Goal: Find specific page/section: Find specific page/section

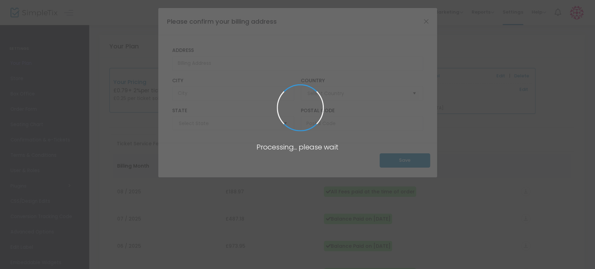
type input "[GEOGRAPHIC_DATA]"
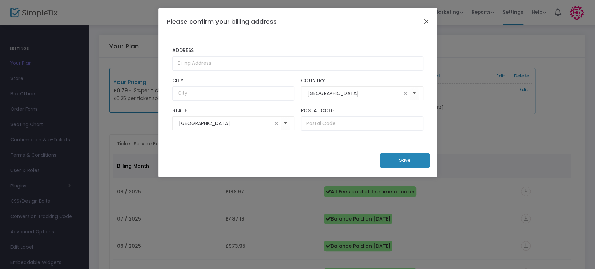
click at [427, 22] on button "Close" at bounding box center [426, 21] width 9 height 9
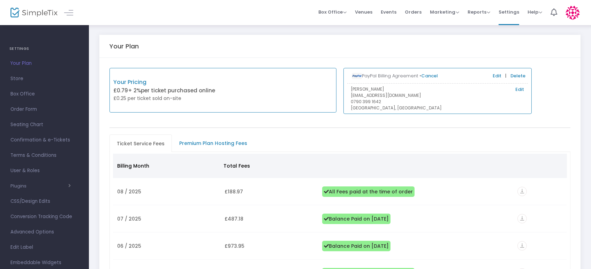
click at [276, 35] on div "Your Plan" at bounding box center [340, 46] width 461 height 23
click at [410, 10] on span "Orders" at bounding box center [413, 12] width 17 height 18
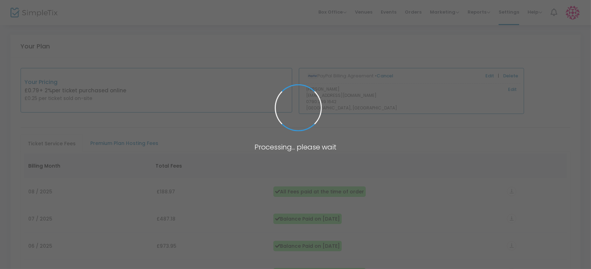
click at [388, 13] on span at bounding box center [295, 134] width 591 height 269
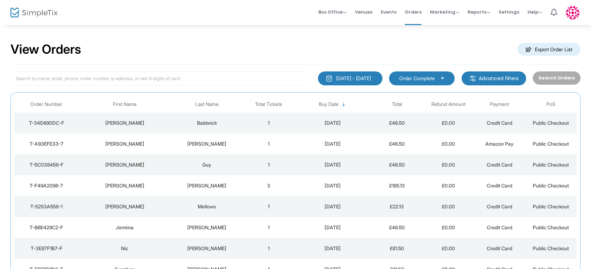
click at [390, 11] on span "Events" at bounding box center [389, 12] width 16 height 18
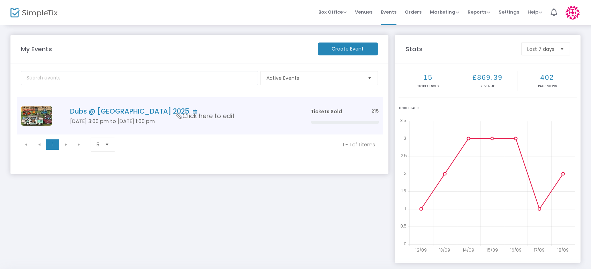
click at [108, 116] on td "Dubs @ The Castle Campout 2025 Sep 19 3:00 pm to Sep 21 1:00 pm Click here to e…" at bounding box center [179, 115] width 253 height 37
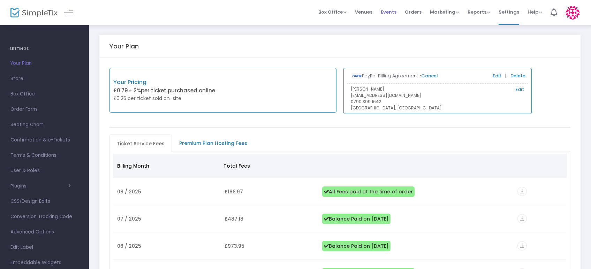
click at [388, 10] on span "Events" at bounding box center [389, 12] width 16 height 18
